Goal: Check status: Check status

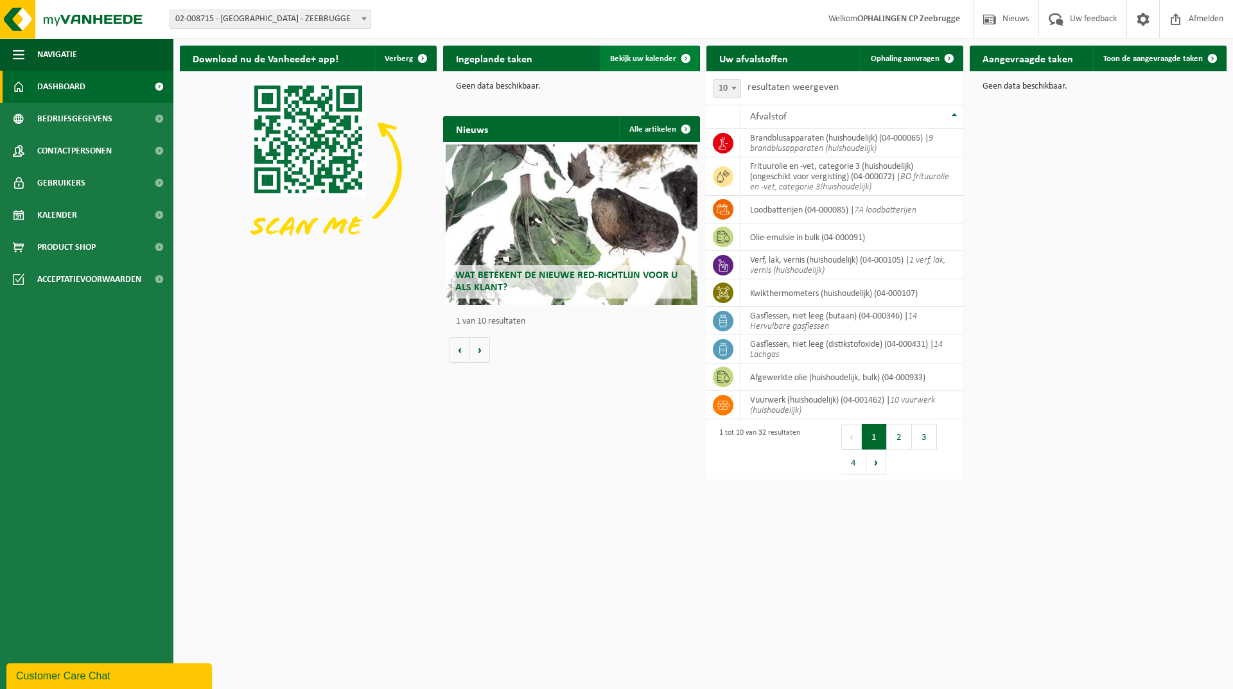
click at [648, 58] on span "Bekijk uw kalender" at bounding box center [643, 59] width 66 height 8
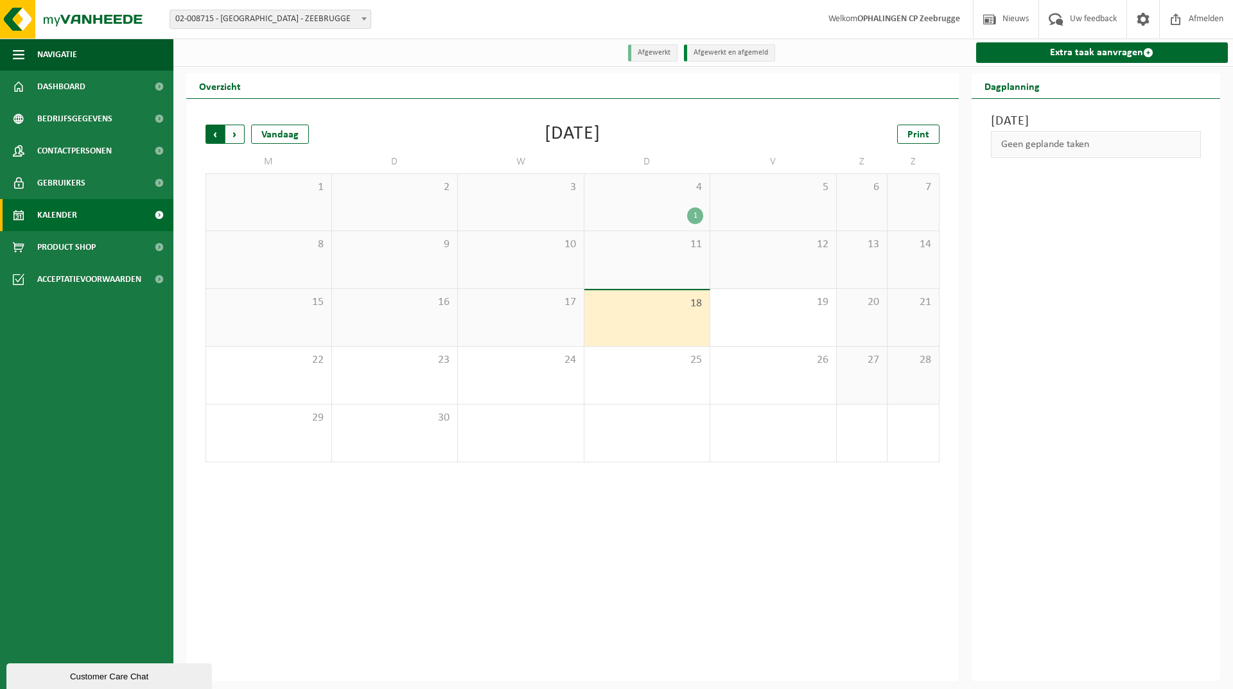
click at [231, 139] on span "Volgende" at bounding box center [234, 134] width 19 height 19
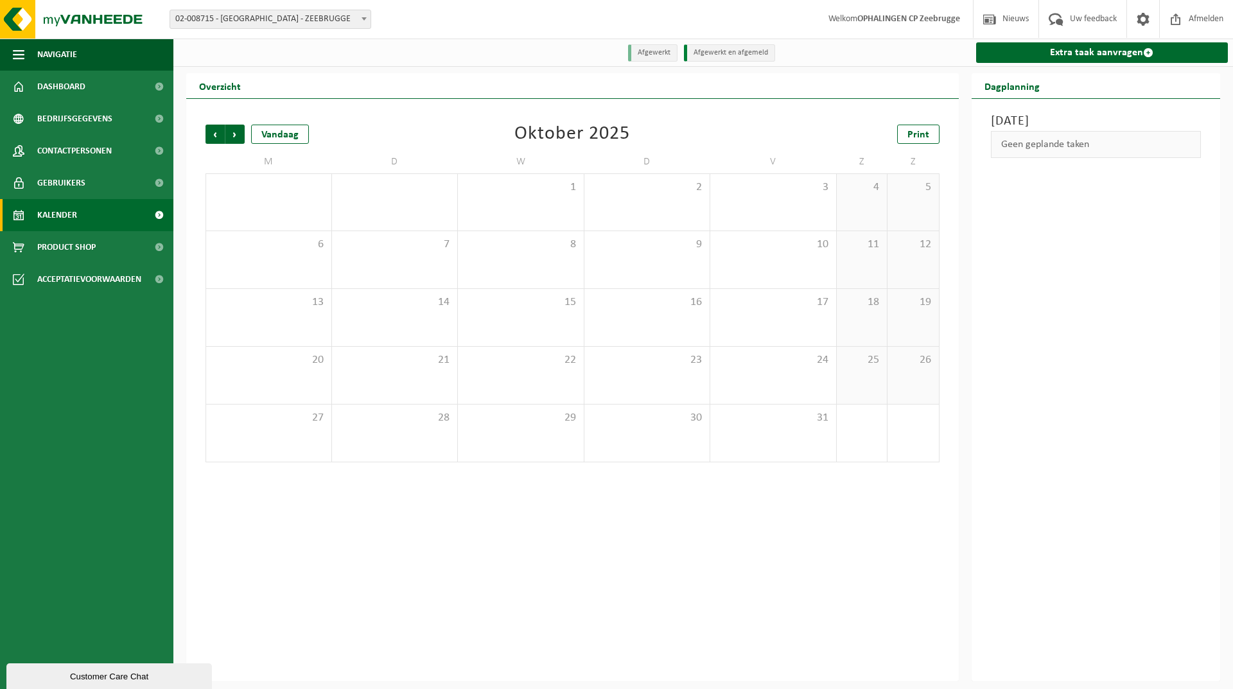
click at [204, 139] on div "Vorige Volgende Vandaag [DATE] Print M D W D V Z Z 29 30 1 2 3 4 5 6 7 8 9 10 1…" at bounding box center [572, 294] width 747 height 364
click at [209, 138] on span "Vorige" at bounding box center [215, 134] width 19 height 19
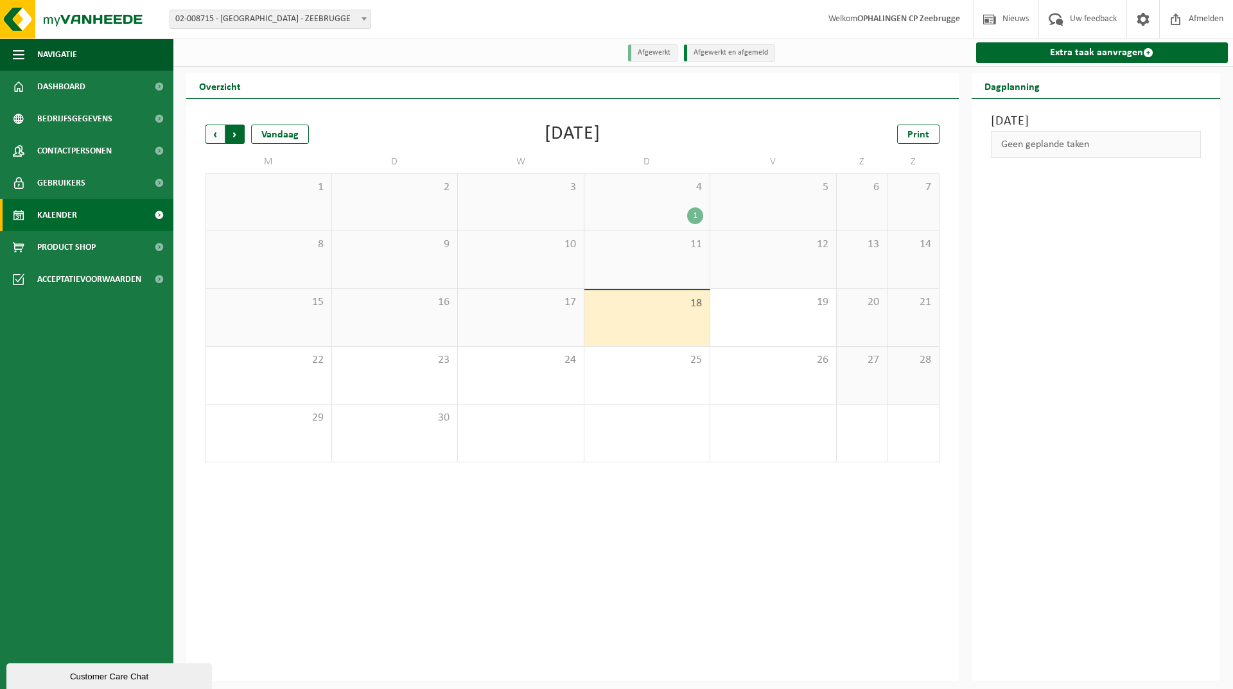
click at [209, 138] on span "Vorige" at bounding box center [215, 134] width 19 height 19
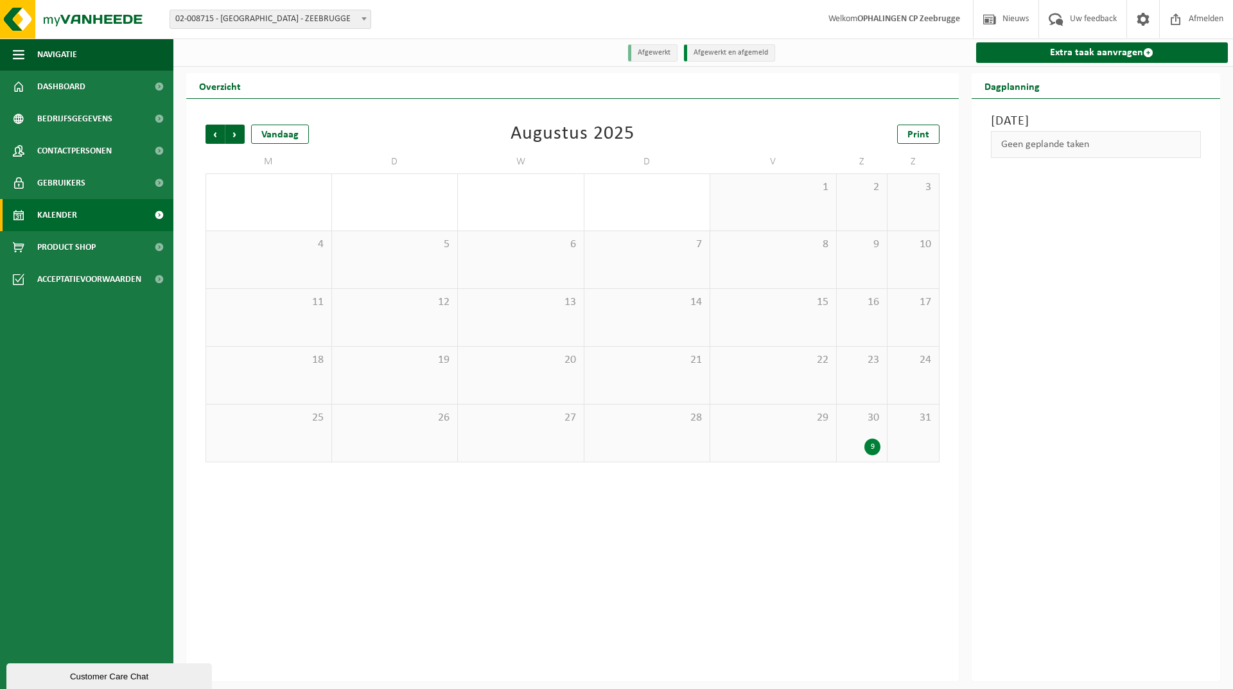
click at [209, 138] on span "Vorige" at bounding box center [215, 134] width 19 height 19
click at [417, 317] on div "10 1" at bounding box center [395, 317] width 126 height 57
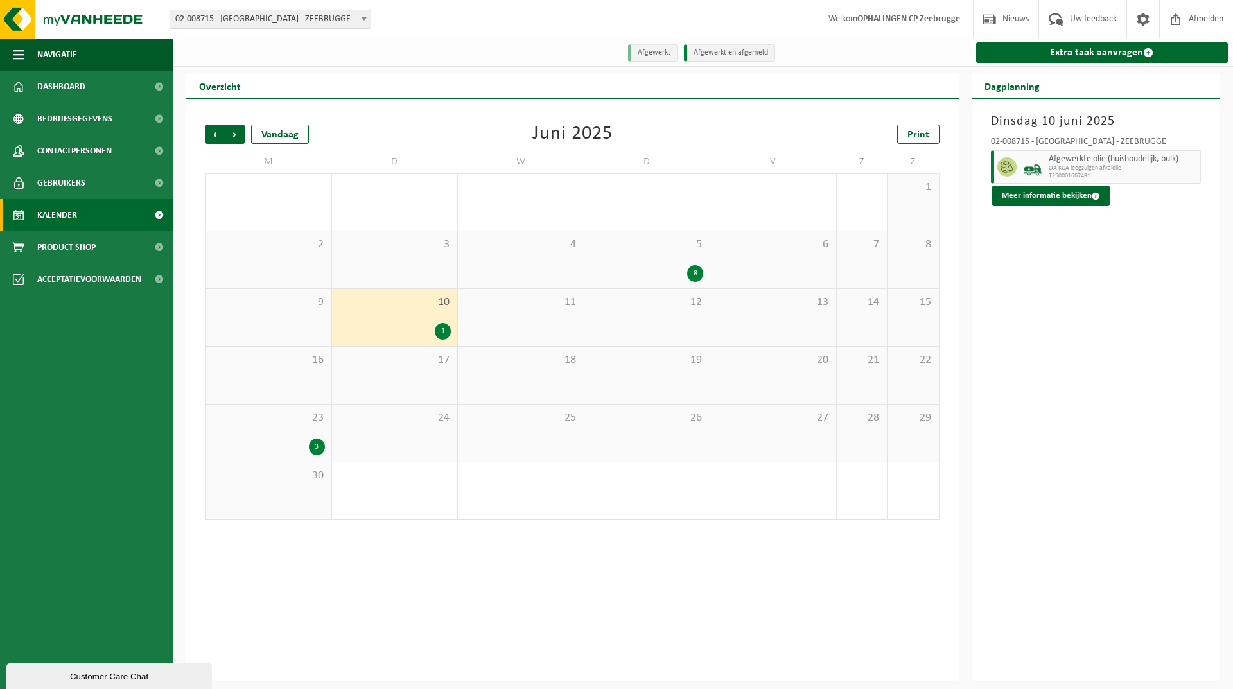
click at [625, 275] on div "8" at bounding box center [647, 273] width 113 height 17
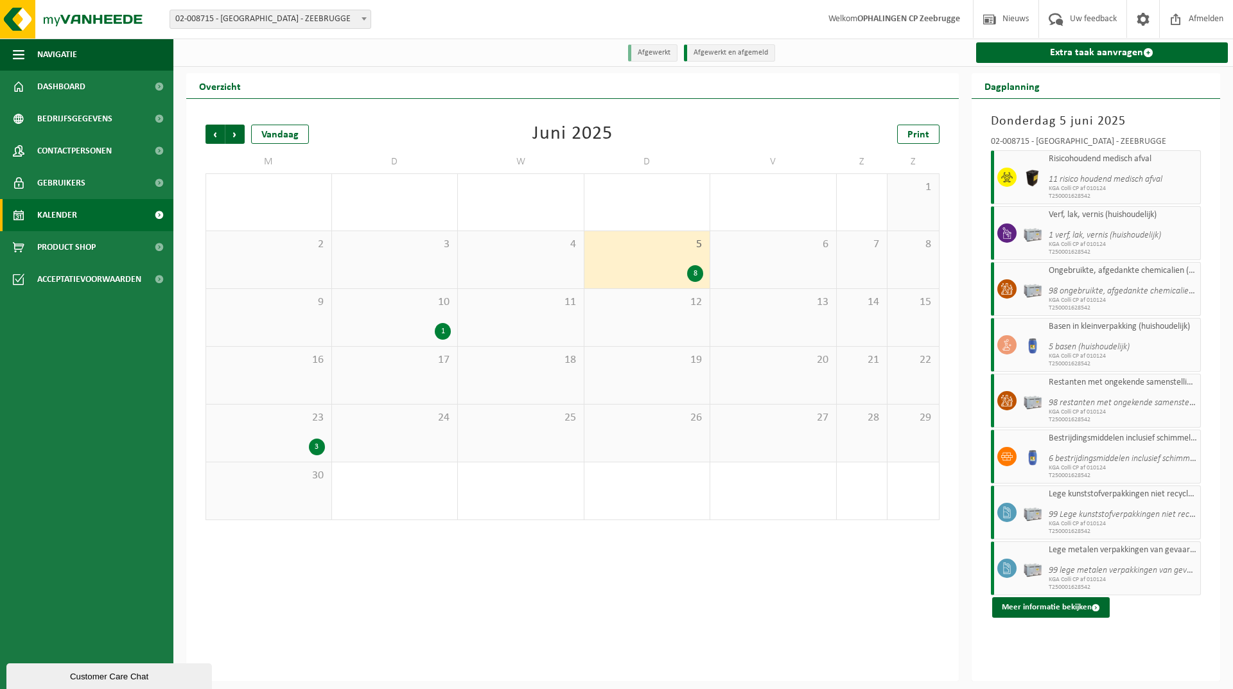
click at [289, 438] on div "23 3" at bounding box center [268, 433] width 125 height 57
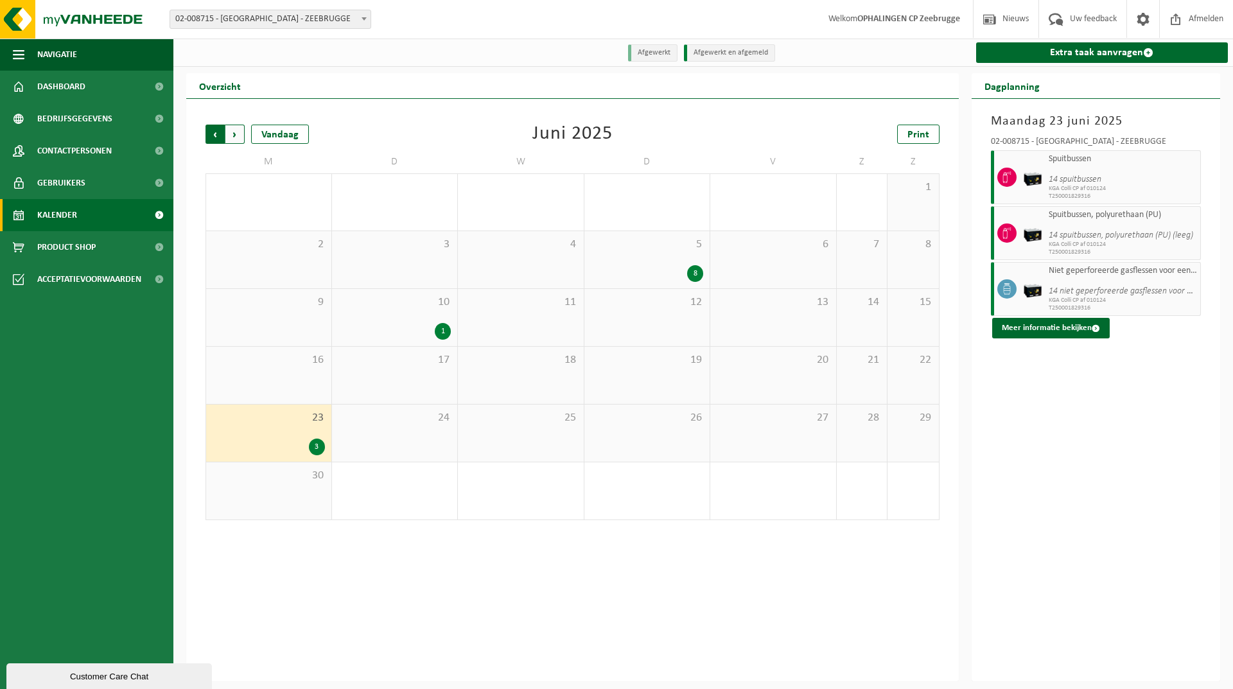
click at [238, 137] on span "Volgende" at bounding box center [234, 134] width 19 height 19
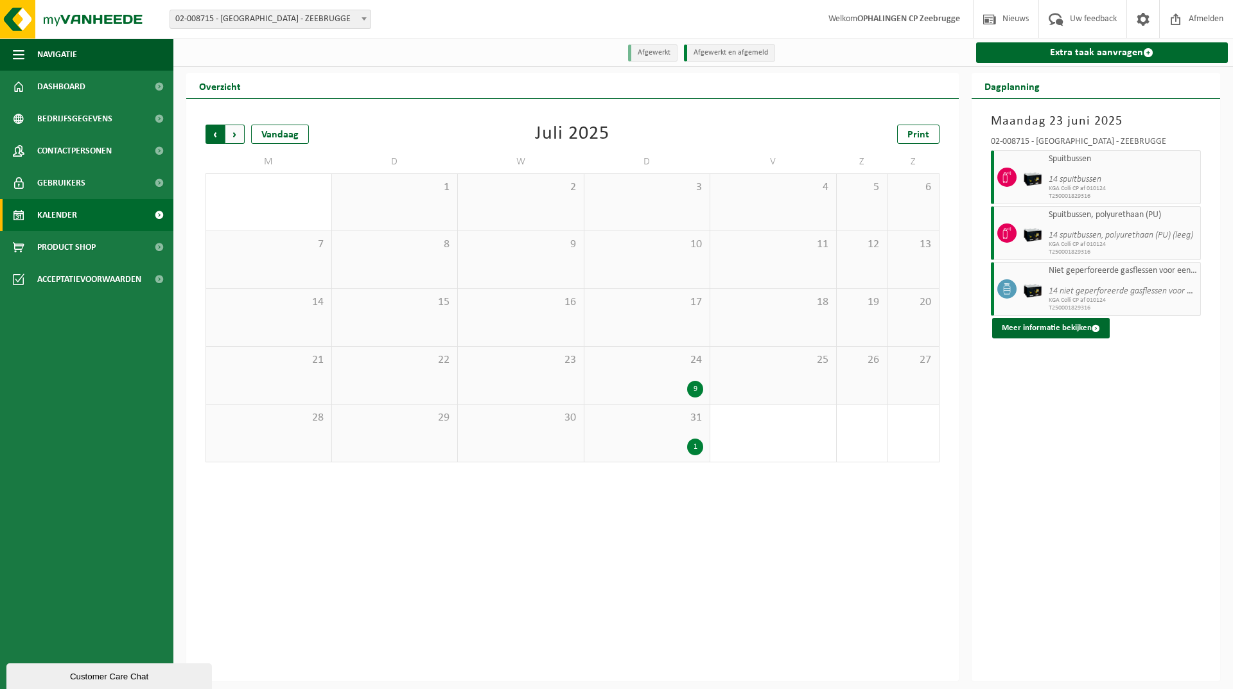
click at [238, 143] on span "Volgende" at bounding box center [234, 134] width 19 height 19
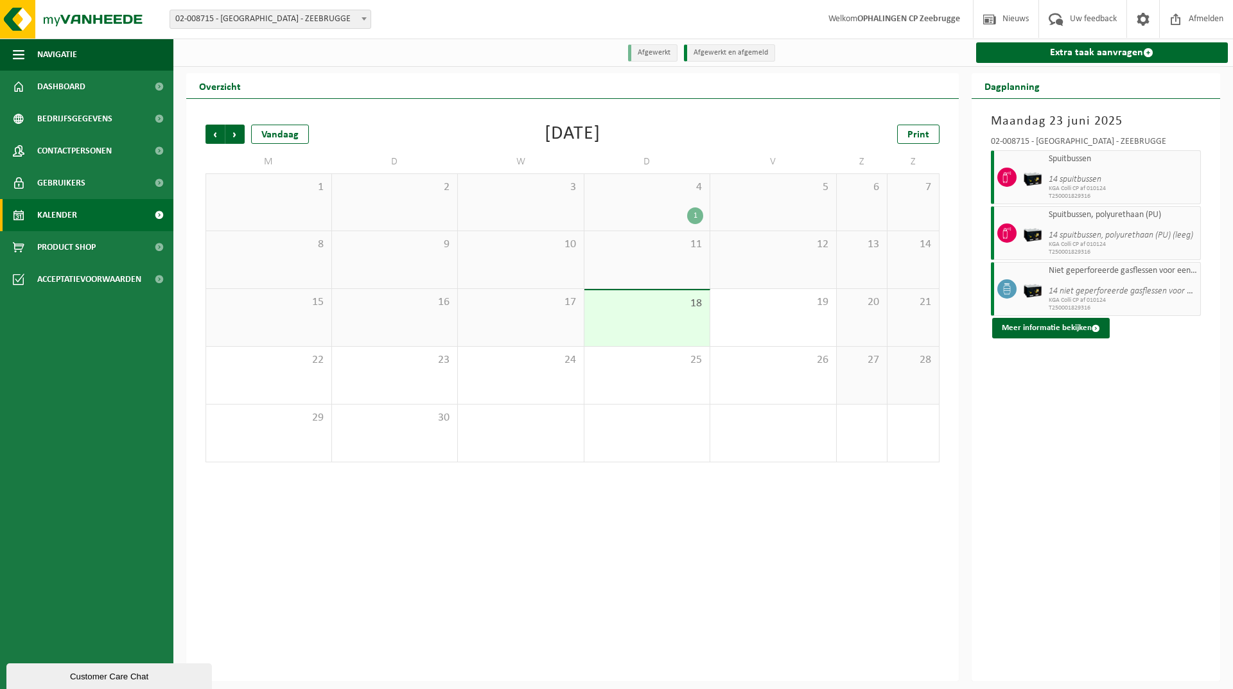
click at [670, 206] on div "4 1" at bounding box center [647, 202] width 126 height 57
